Goal: Transaction & Acquisition: Purchase product/service

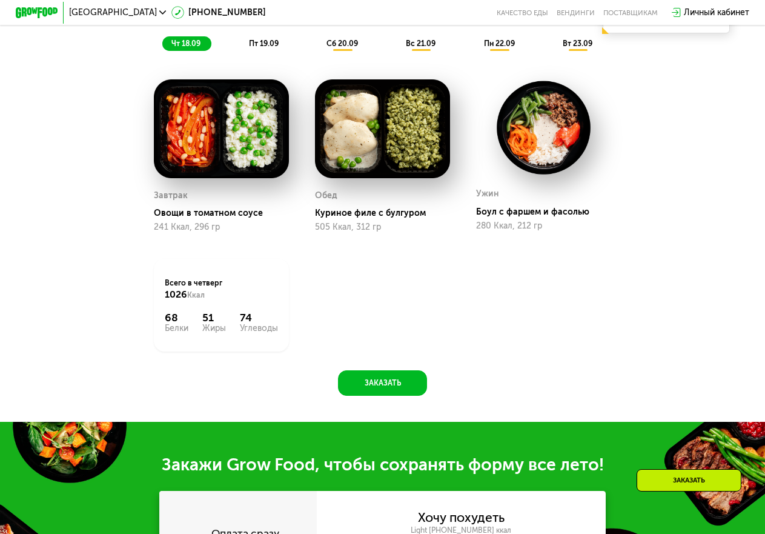
scroll to position [797, 0]
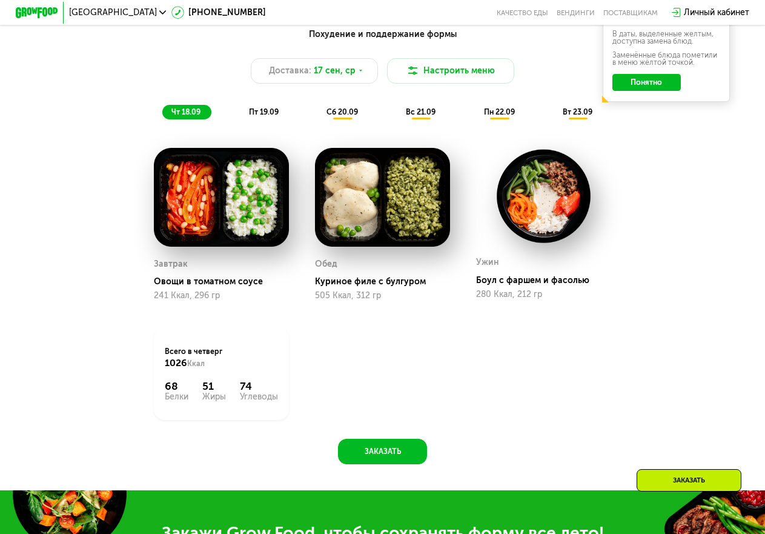
click at [251, 116] on span "пт 19.09" at bounding box center [264, 111] width 30 height 9
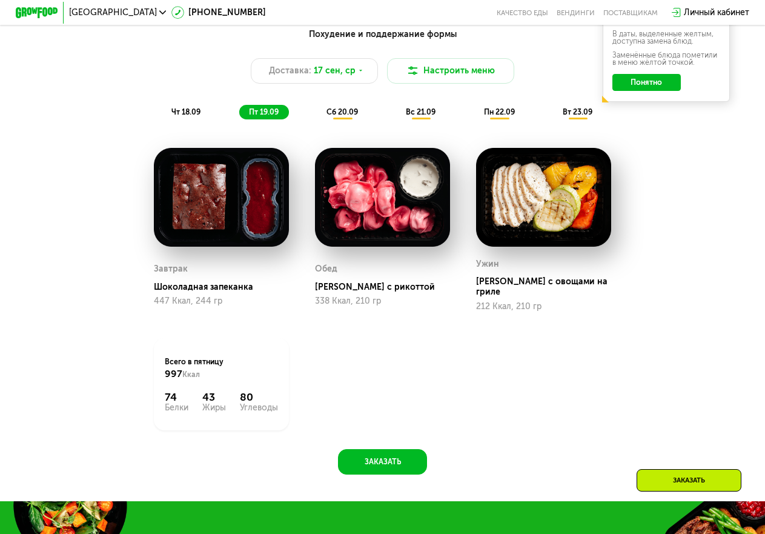
scroll to position [676, 0]
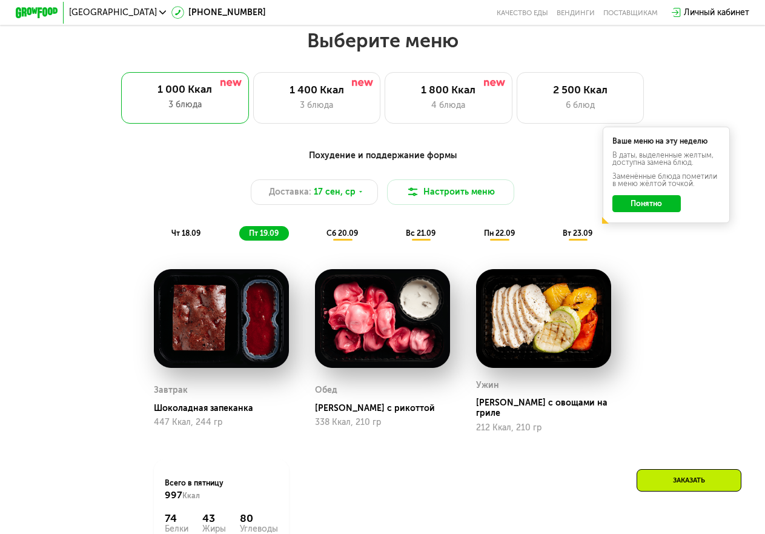
click at [345, 122] on div "1 400 Ккал 3 блюда" at bounding box center [317, 97] width 128 height 51
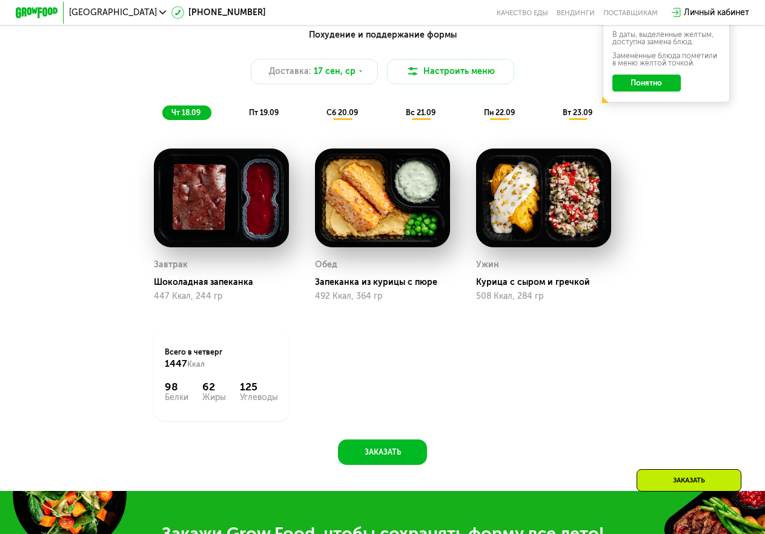
scroll to position [797, 0]
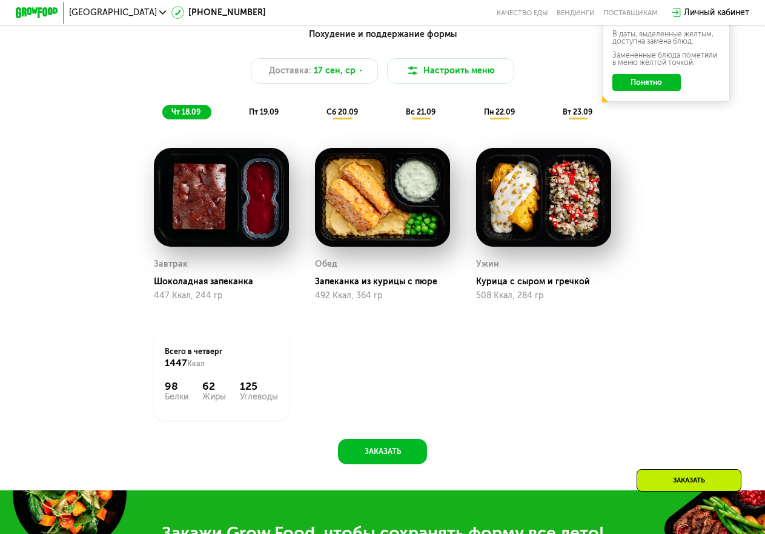
click at [264, 116] on span "пт 19.09" at bounding box center [264, 111] width 30 height 9
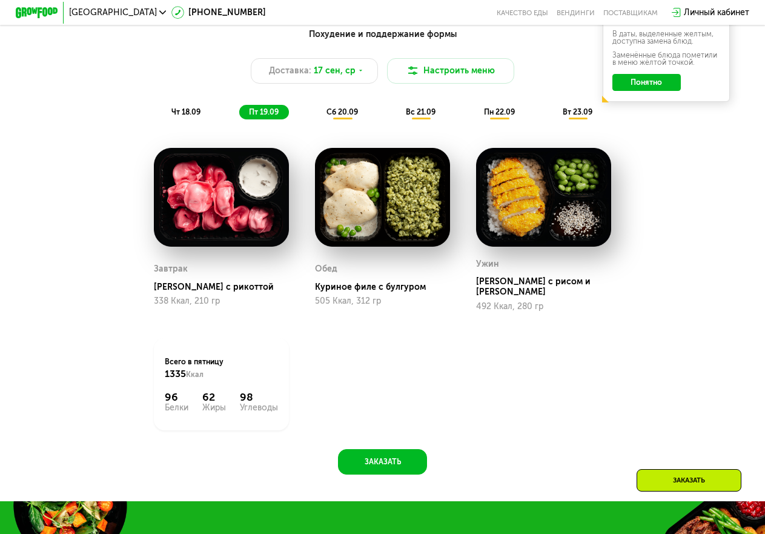
click at [343, 120] on div "сб 20.09" at bounding box center [342, 112] width 51 height 15
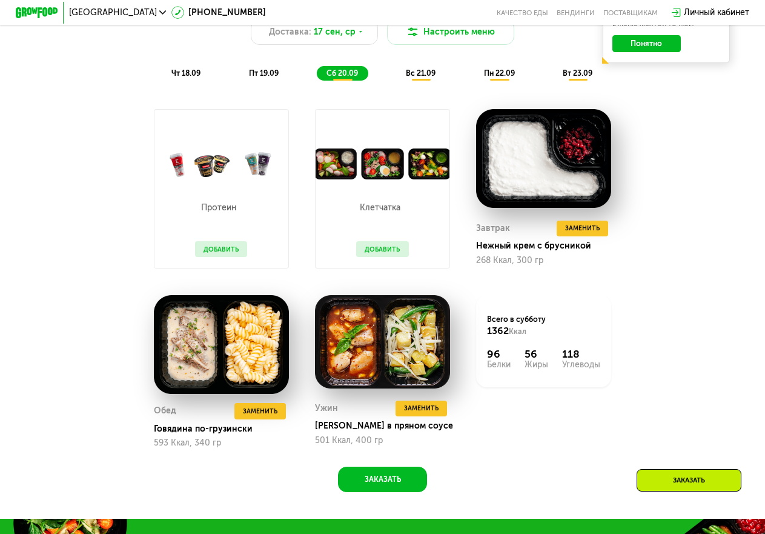
scroll to position [858, 0]
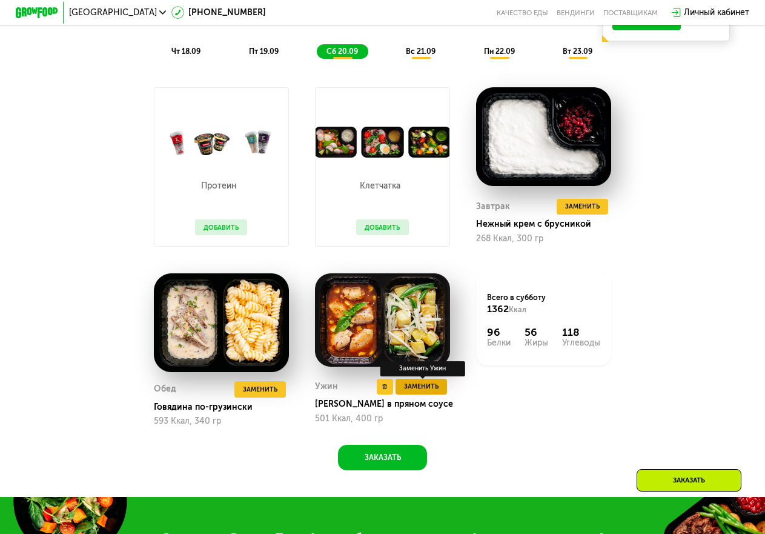
click at [433, 392] on span "Заменить" at bounding box center [421, 386] width 35 height 11
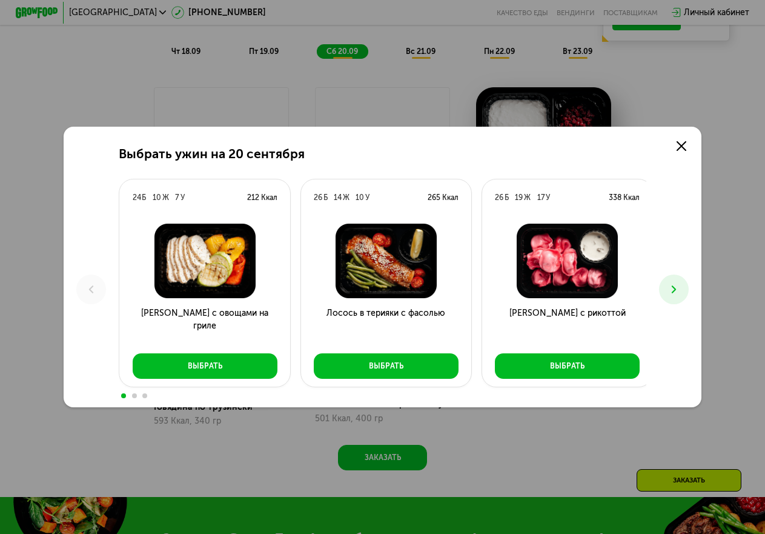
click at [671, 283] on icon at bounding box center [674, 289] width 13 height 13
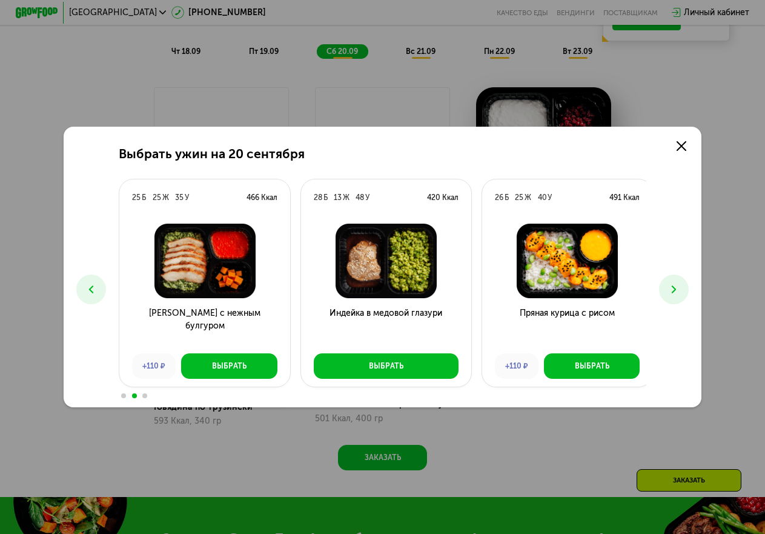
click at [671, 283] on icon at bounding box center [674, 289] width 13 height 13
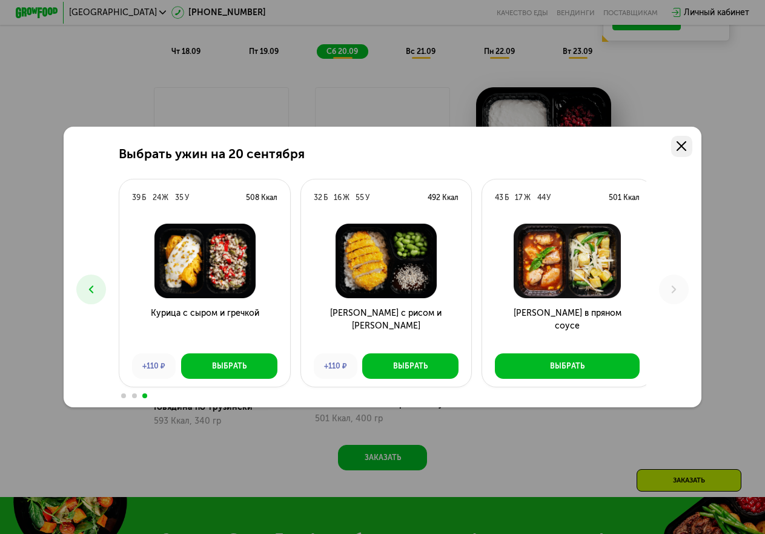
click at [688, 151] on link at bounding box center [681, 146] width 21 height 21
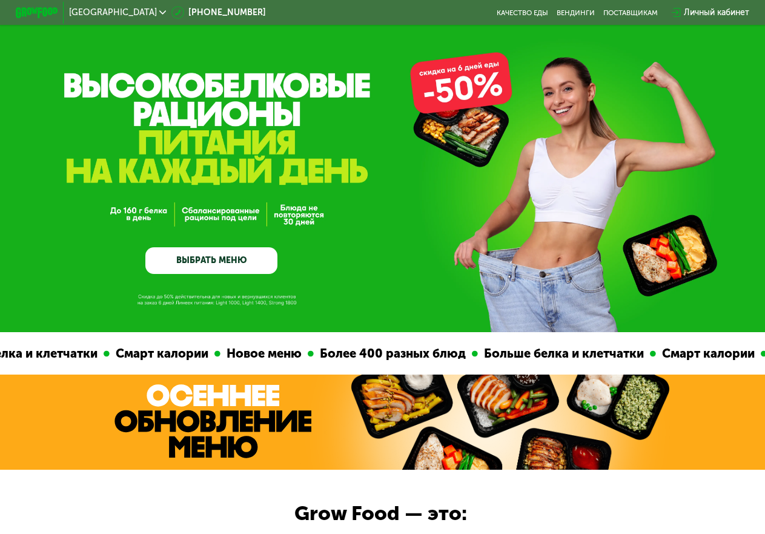
scroll to position [0, 0]
